Goal: Task Accomplishment & Management: Manage account settings

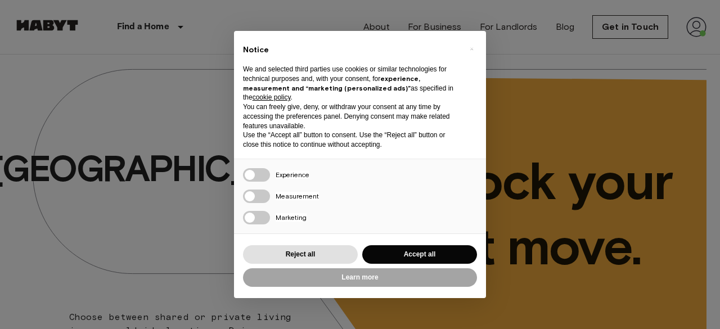
click at [687, 28] on div "× Notice We and selected third parties use cookies or similar technologies for …" at bounding box center [360, 164] width 720 height 329
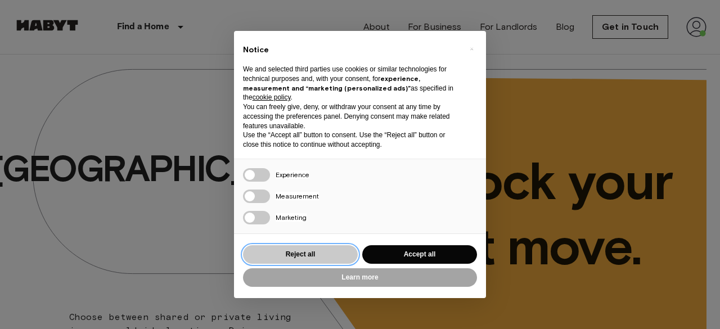
click at [339, 249] on button "Reject all" at bounding box center [300, 254] width 115 height 19
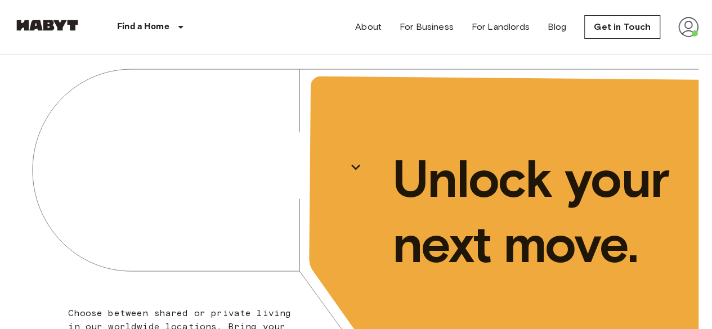
click at [683, 24] on img at bounding box center [688, 27] width 20 height 20
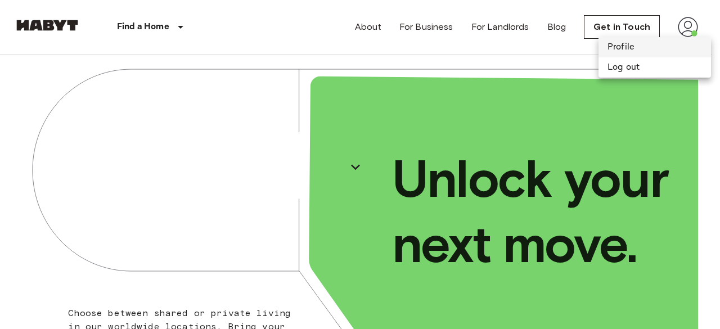
click at [619, 44] on li "Profile" at bounding box center [655, 47] width 113 height 20
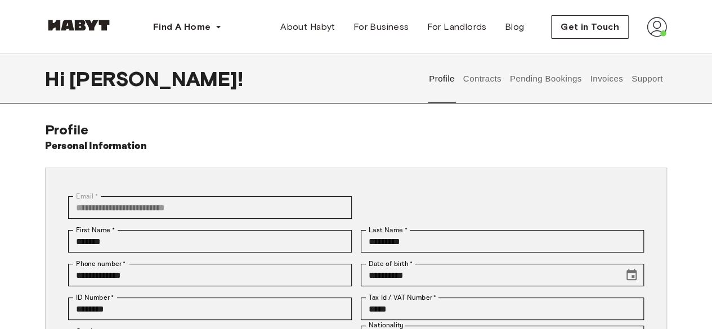
click at [644, 78] on button "Support" at bounding box center [647, 79] width 34 height 50
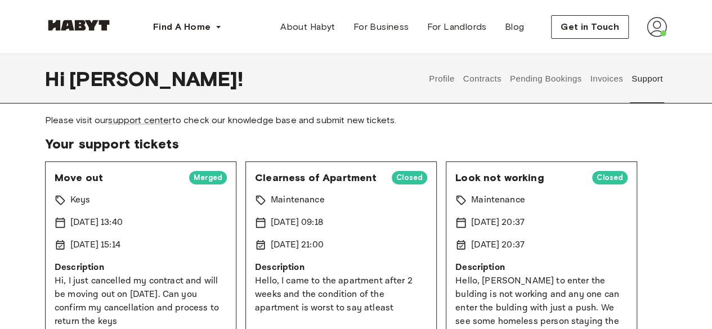
scroll to position [5, 0]
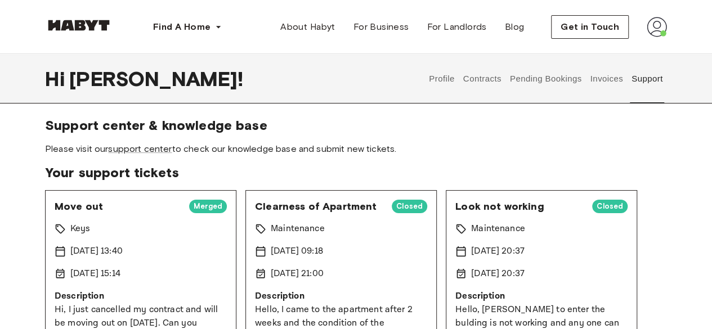
click at [171, 229] on div "Keys" at bounding box center [141, 229] width 172 height 14
click at [95, 212] on span "Move out" at bounding box center [118, 207] width 126 height 14
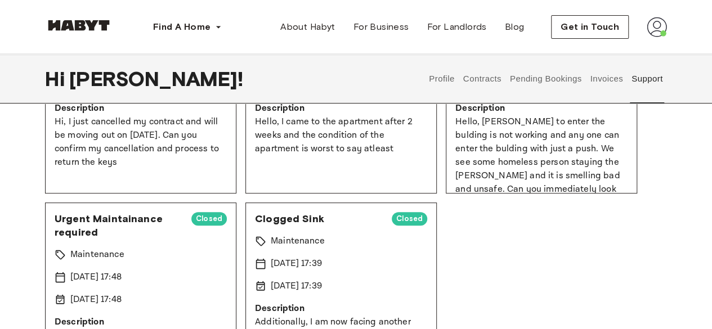
scroll to position [203, 0]
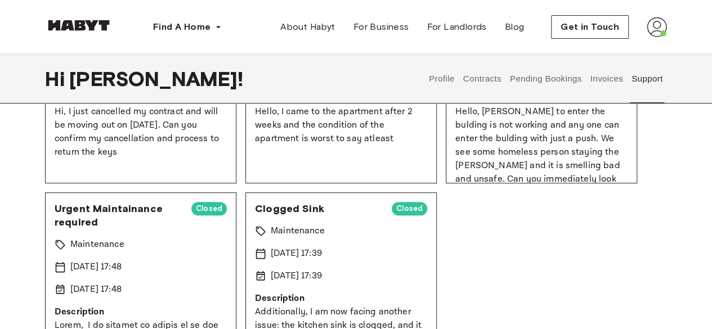
click at [187, 166] on div "Move out Merged Keys 15 Sep 2025 13:40 16 Sep 2025 15:14 Description Hi, I just…" at bounding box center [140, 87] width 191 height 191
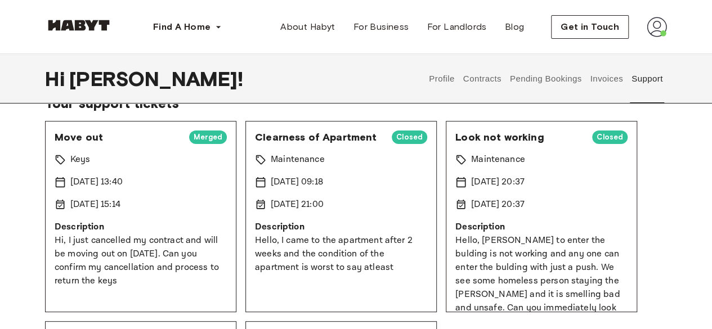
scroll to position [73, 0]
click at [199, 142] on span "Merged" at bounding box center [208, 137] width 38 height 11
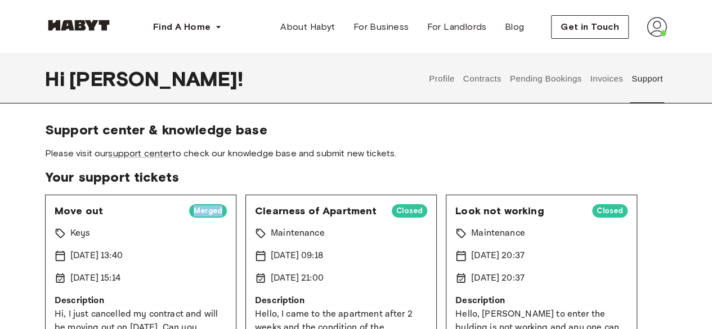
scroll to position [1, 0]
click at [189, 249] on div "15 Sep 2025 13:40" at bounding box center [141, 256] width 172 height 14
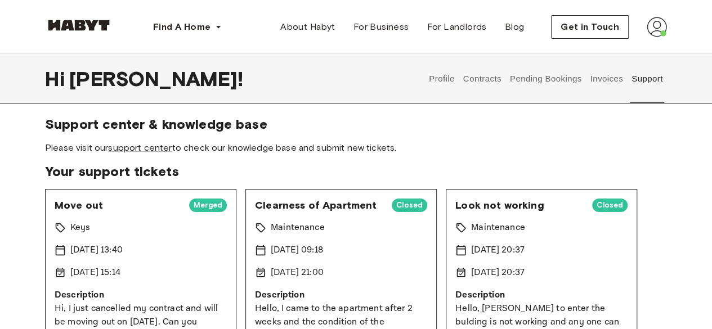
scroll to position [0, 0]
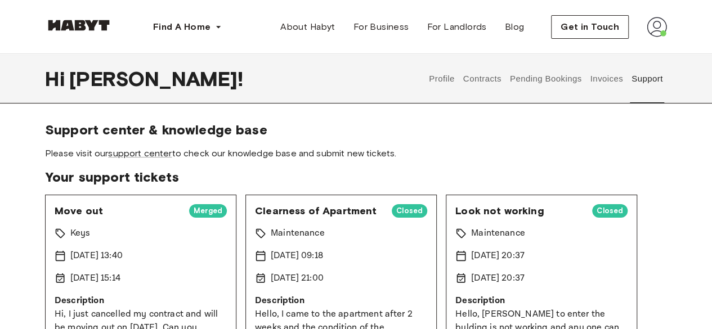
click at [490, 80] on button "Contracts" at bounding box center [481, 79] width 41 height 50
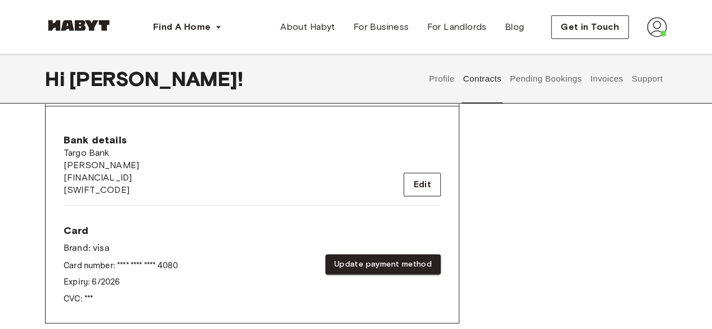
scroll to position [427, 0]
